Goal: Transaction & Acquisition: Book appointment/travel/reservation

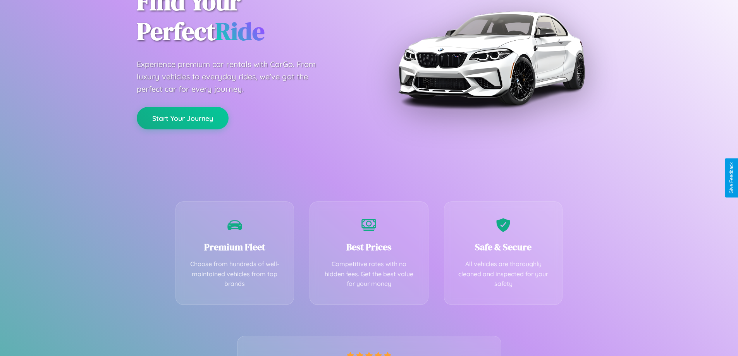
scroll to position [153, 0]
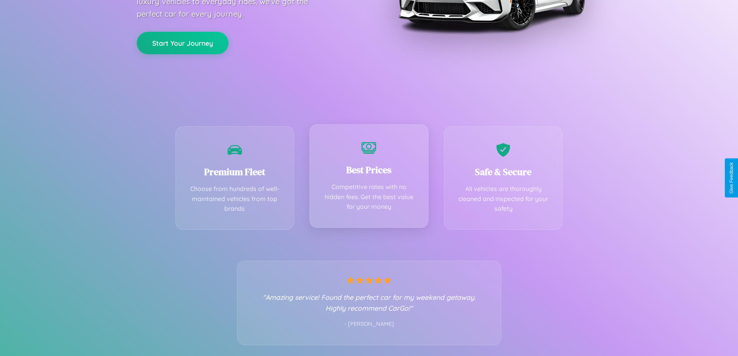
click at [369, 178] on div "Best Prices Competitive rates with no hidden fees. Get the best value for your …" at bounding box center [368, 175] width 119 height 103
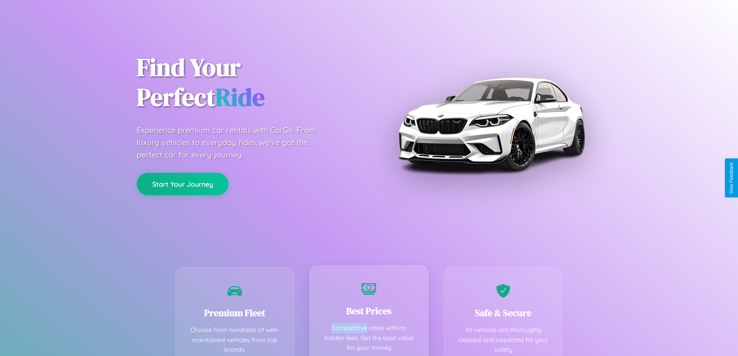
scroll to position [0, 0]
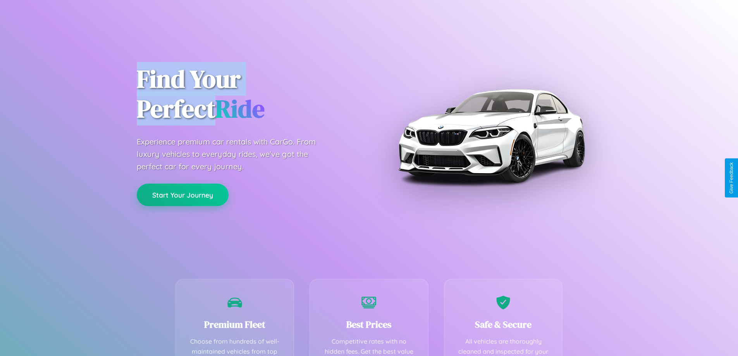
click at [182, 195] on button "Start Your Journey" at bounding box center [183, 195] width 92 height 22
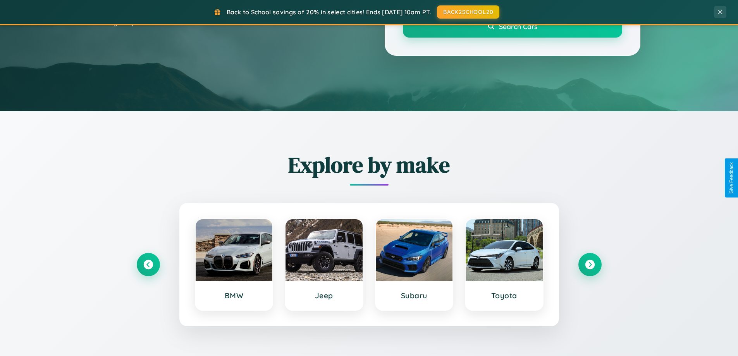
scroll to position [334, 0]
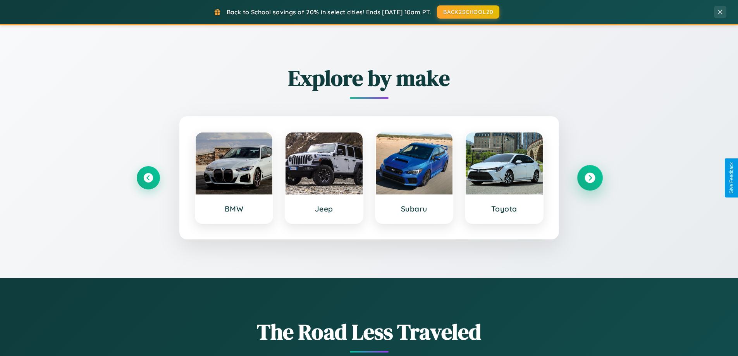
click at [590, 178] on icon at bounding box center [590, 178] width 10 height 10
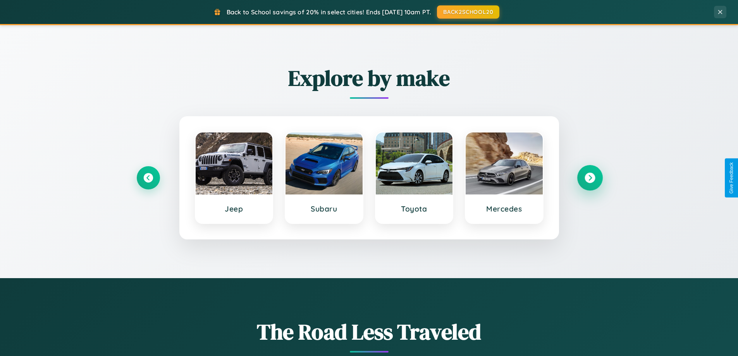
click at [590, 178] on icon at bounding box center [590, 178] width 10 height 10
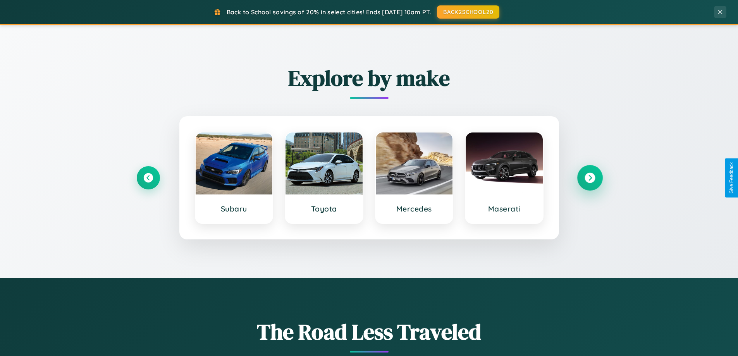
click at [590, 178] on icon at bounding box center [590, 178] width 10 height 10
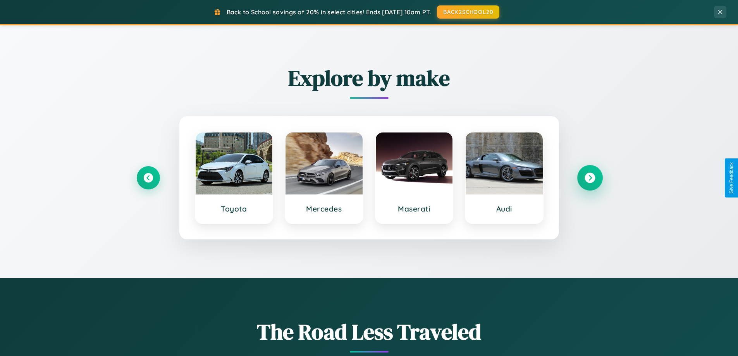
click at [590, 178] on icon at bounding box center [590, 178] width 10 height 10
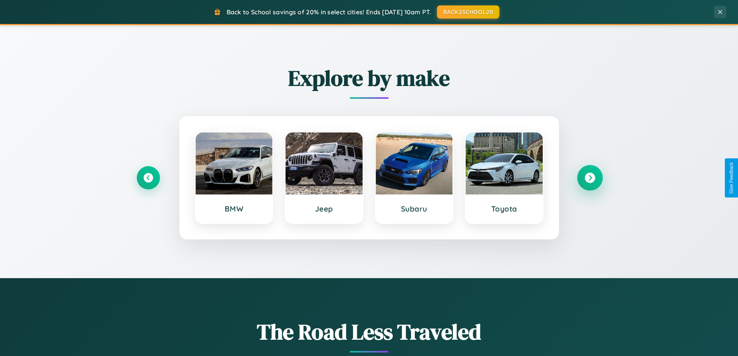
click at [590, 178] on icon at bounding box center [590, 178] width 10 height 10
